Goal: Find specific page/section: Find specific page/section

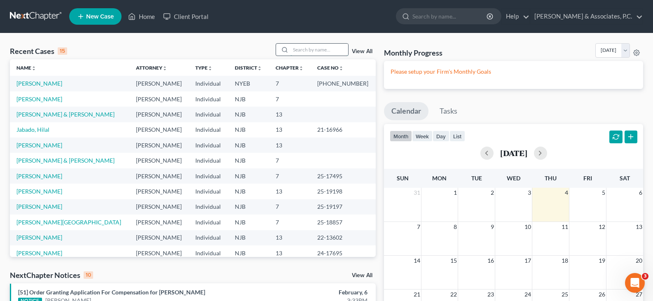
click at [307, 51] on input "search" at bounding box center [319, 50] width 58 height 12
type input "[PERSON_NAME]"
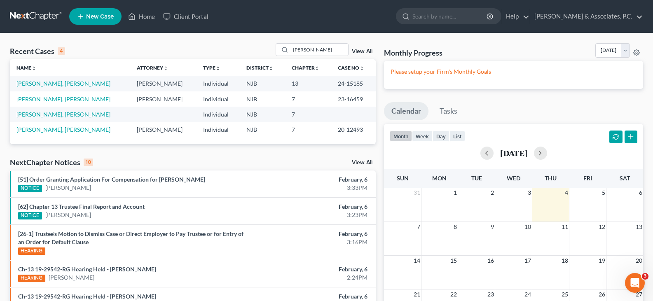
click at [41, 101] on link "[PERSON_NAME], [PERSON_NAME]" at bounding box center [63, 99] width 94 height 7
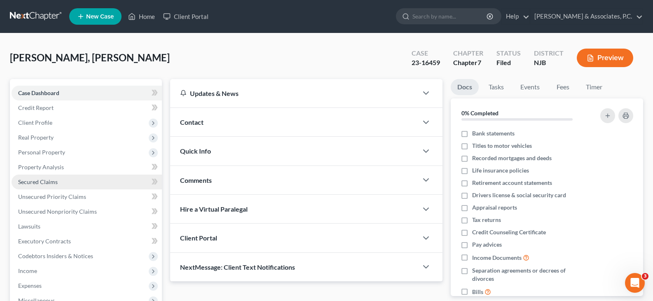
click at [42, 182] on span "Secured Claims" at bounding box center [38, 181] width 40 height 7
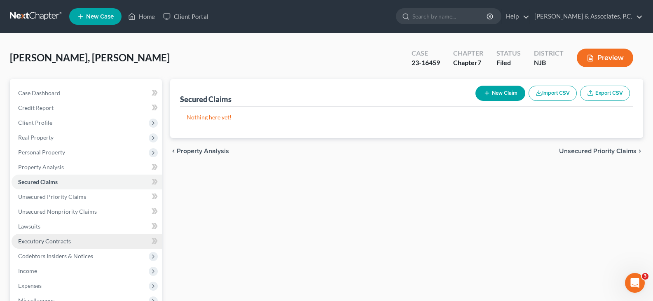
click at [30, 243] on span "Executory Contracts" at bounding box center [44, 241] width 53 height 7
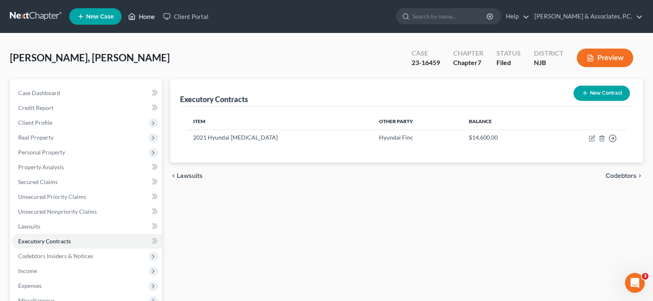
click at [156, 14] on link "Home" at bounding box center [141, 16] width 35 height 15
